Goal: Find specific page/section: Find specific page/section

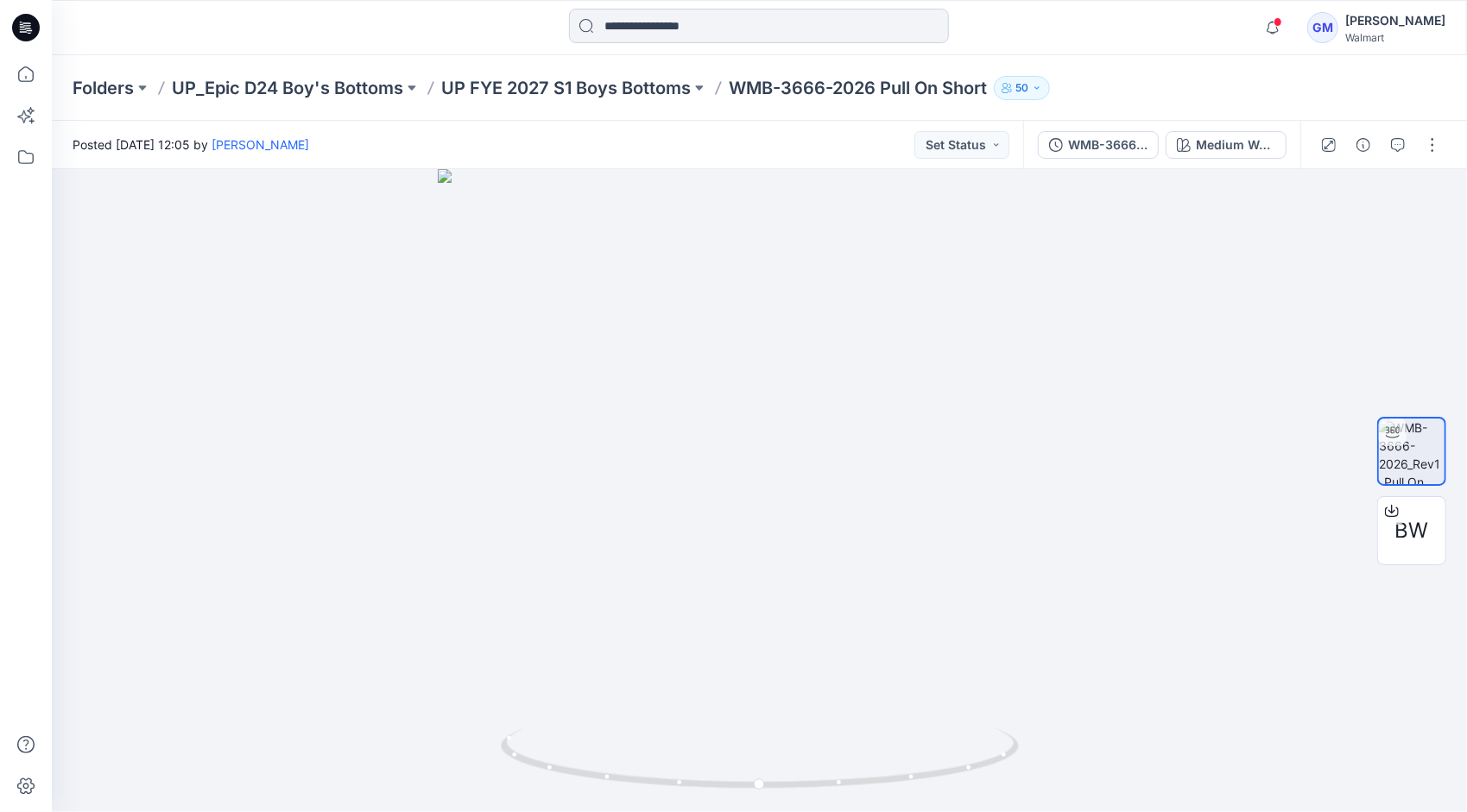
click at [649, 21] on input at bounding box center [759, 26] width 380 height 35
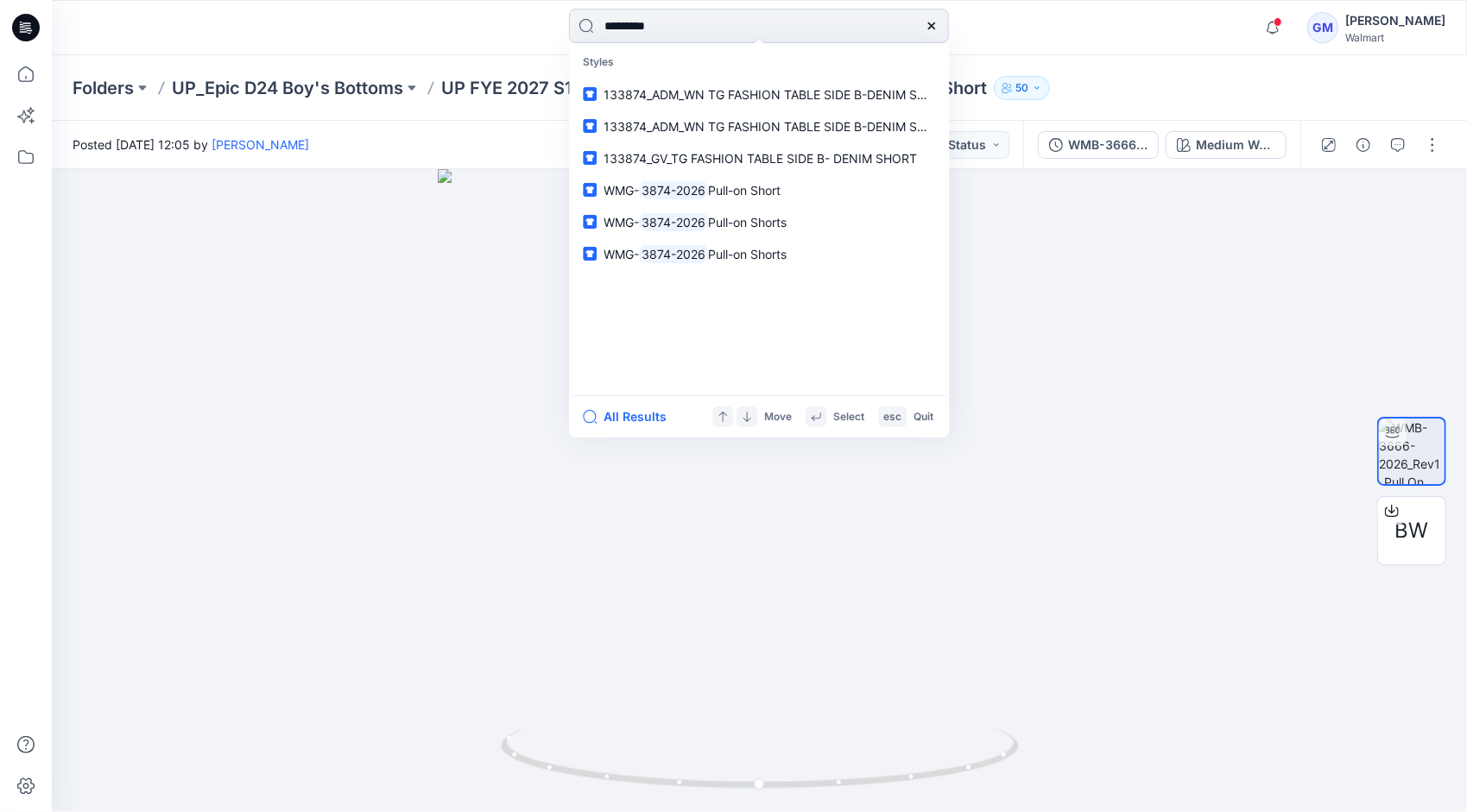
type input "*********"
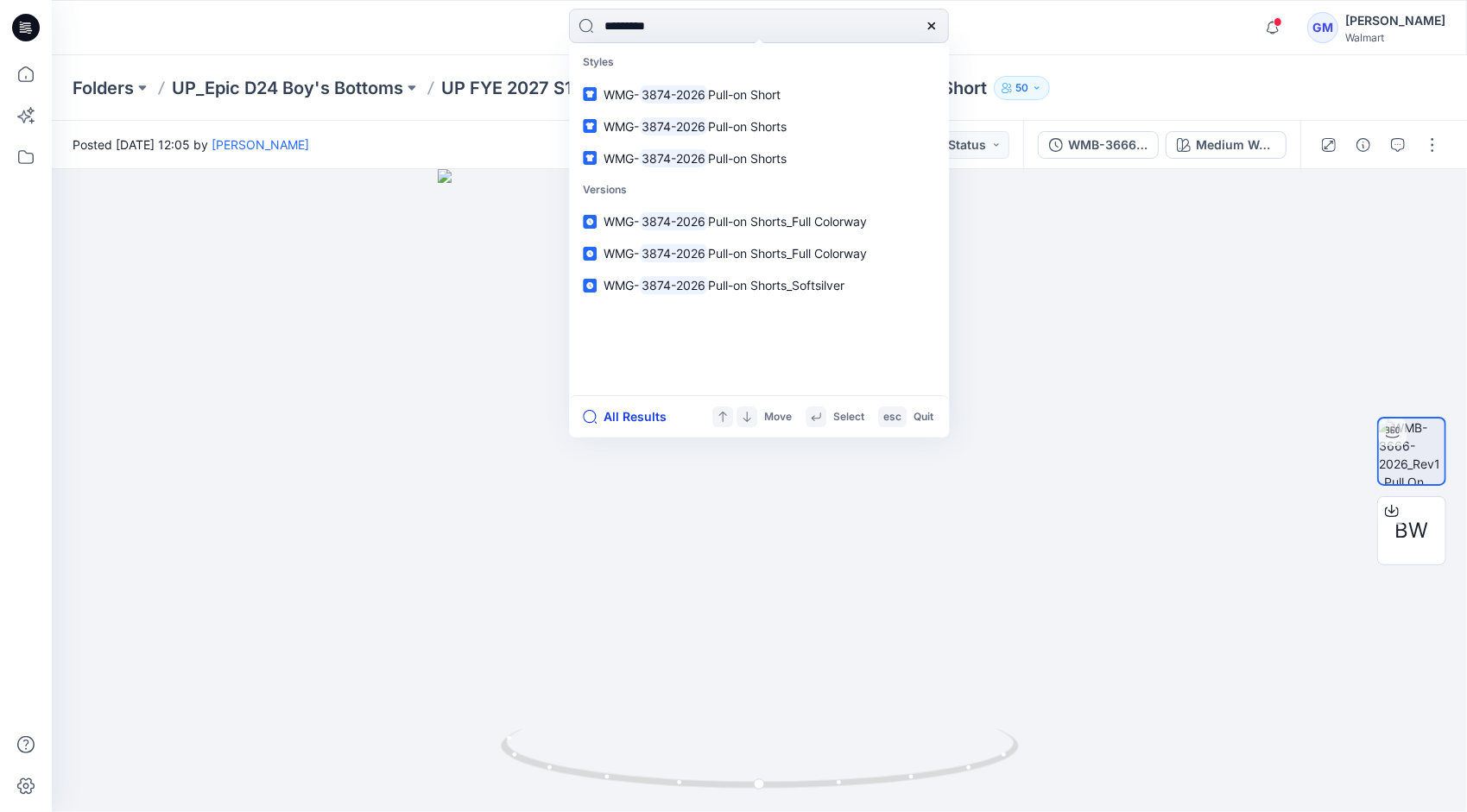
click at [643, 417] on button "All Results" at bounding box center [629, 416] width 95 height 21
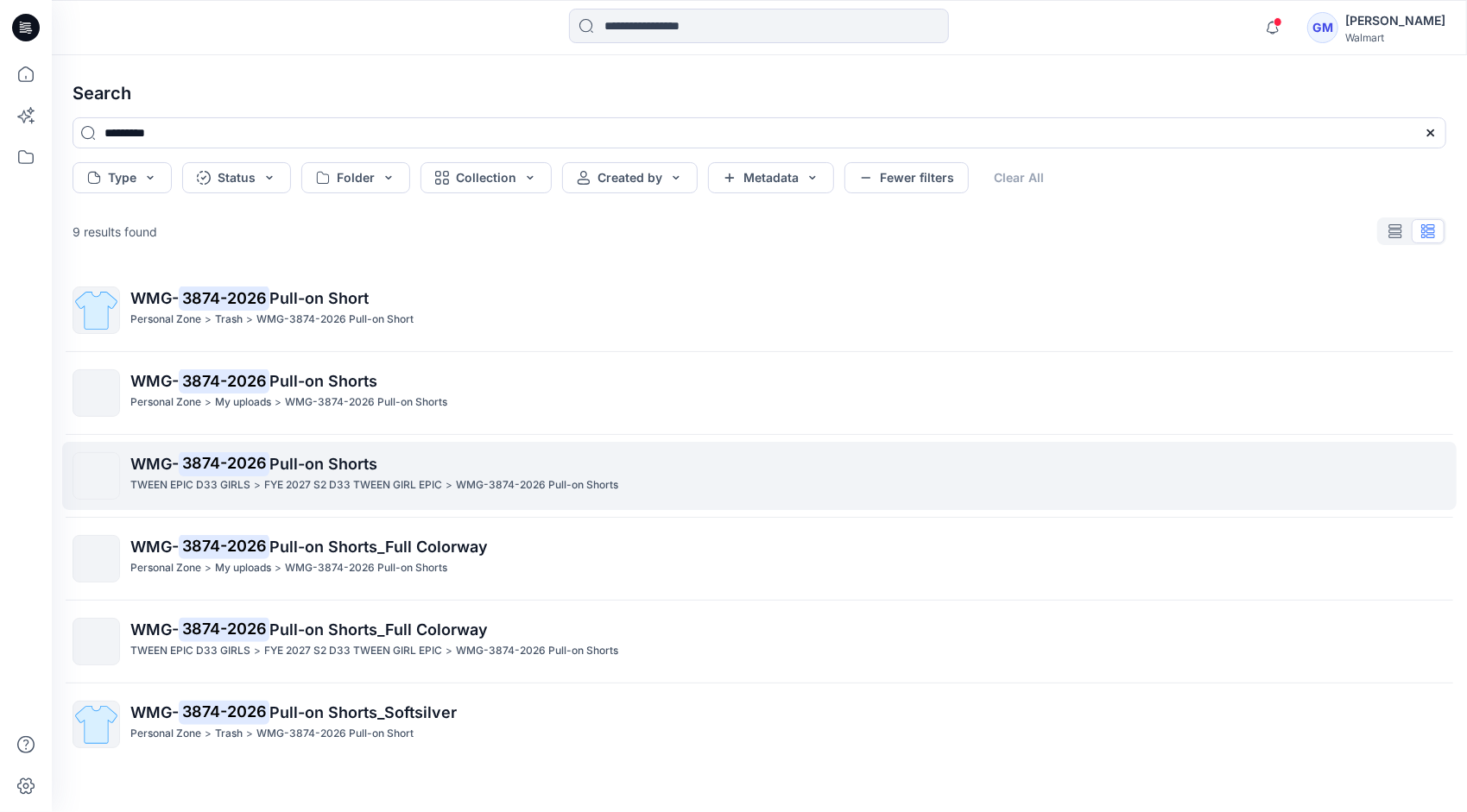
click at [314, 481] on p "FYE 2027 S2 D33 TWEEN GIRL EPIC" at bounding box center [352, 485] width 178 height 18
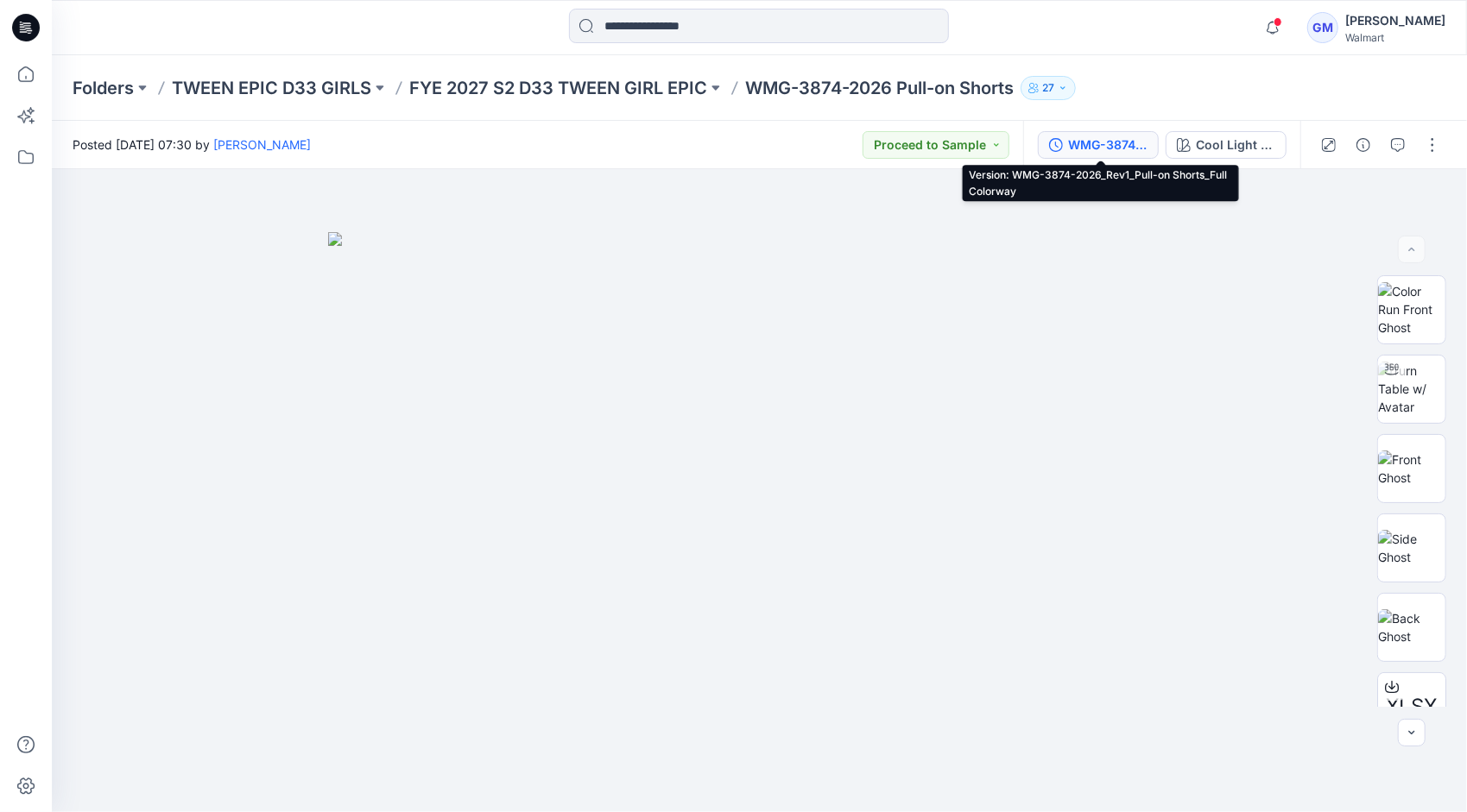
click at [1134, 141] on div "WMG-3874-2026_Rev1_Pull-on Shorts_Full Colorway" at bounding box center [1107, 145] width 79 height 19
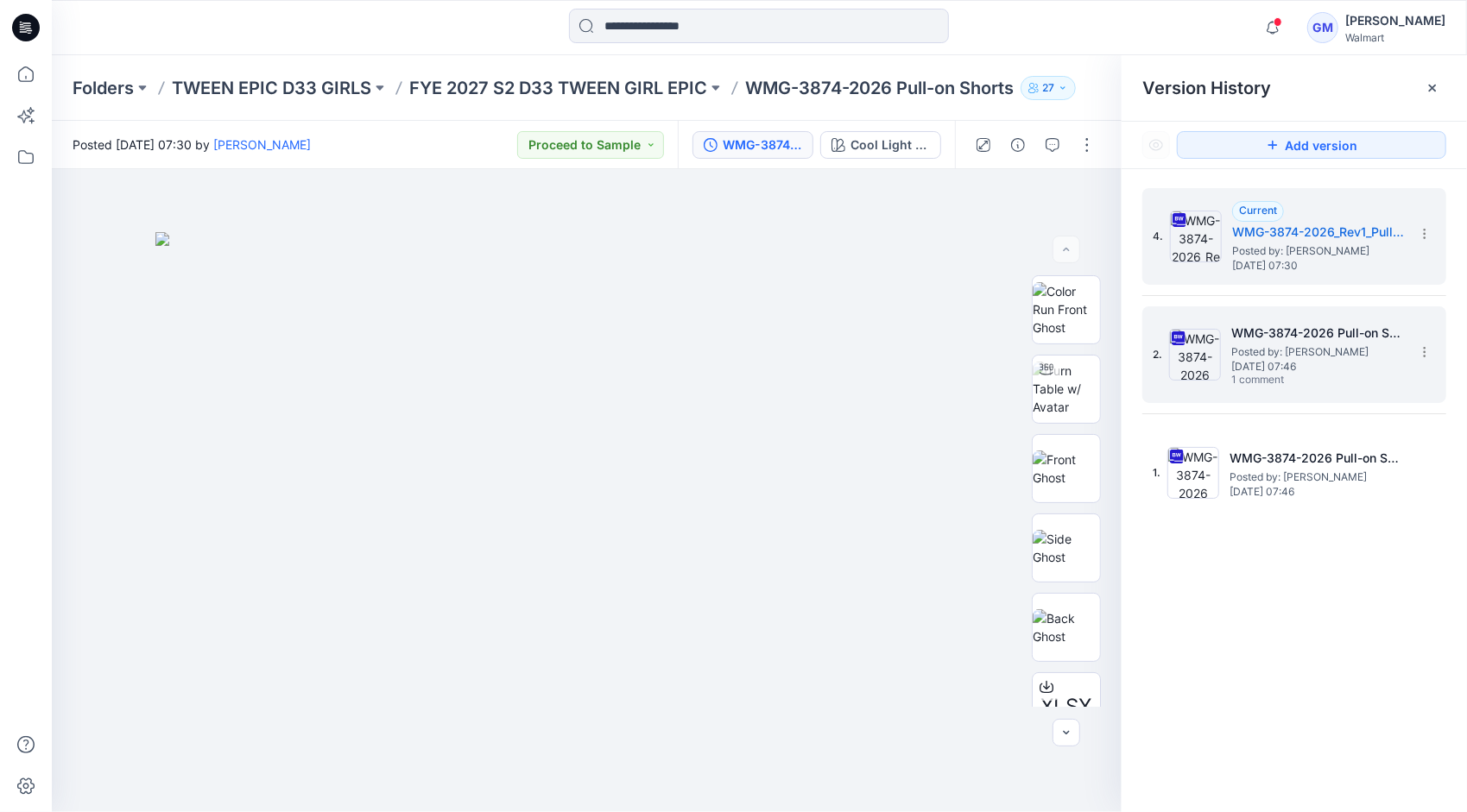
click at [1246, 380] on span "1 comment" at bounding box center [1291, 381] width 121 height 14
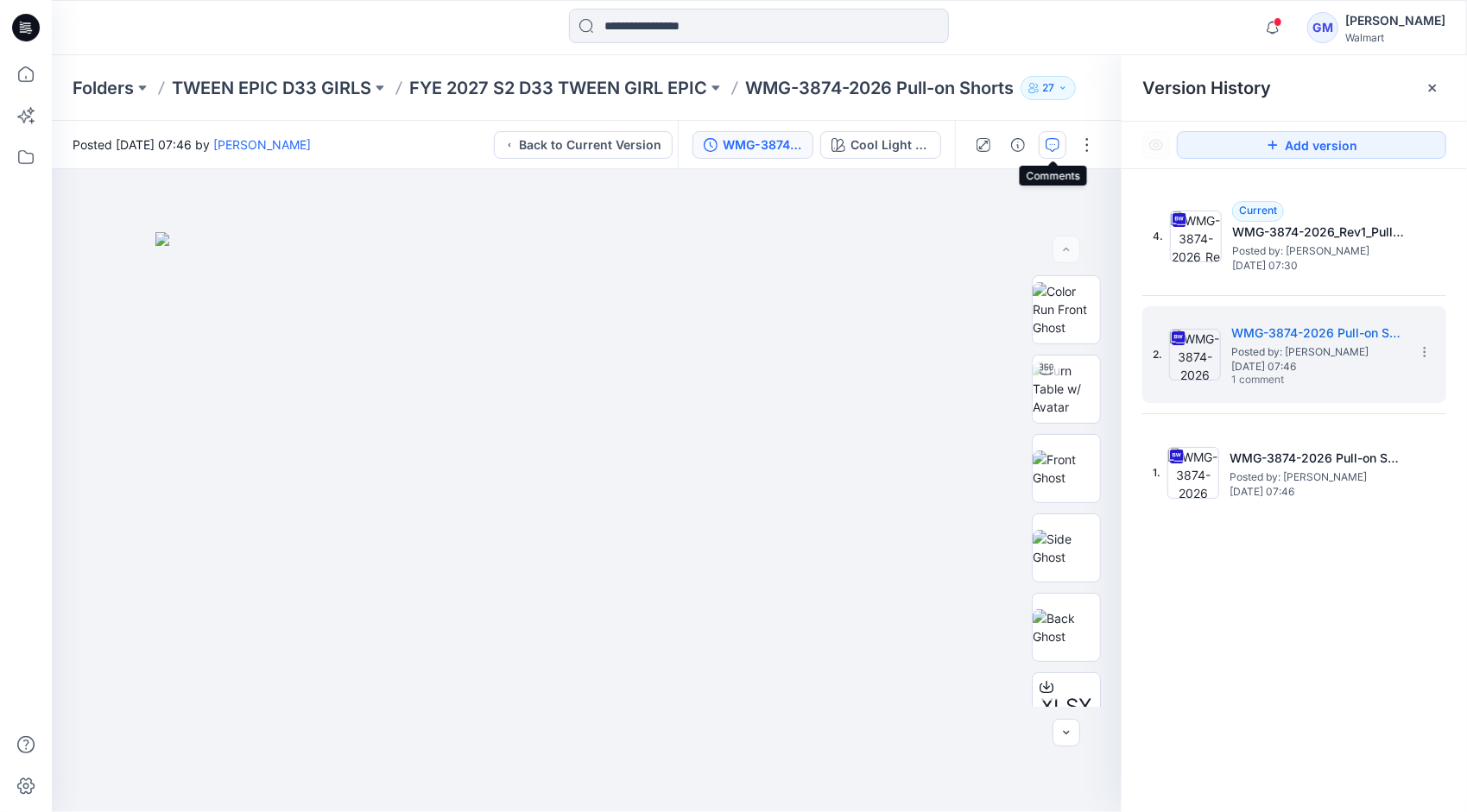
click at [1053, 138] on icon "button" at bounding box center [1052, 145] width 14 height 14
